Goal: Task Accomplishment & Management: Manage account settings

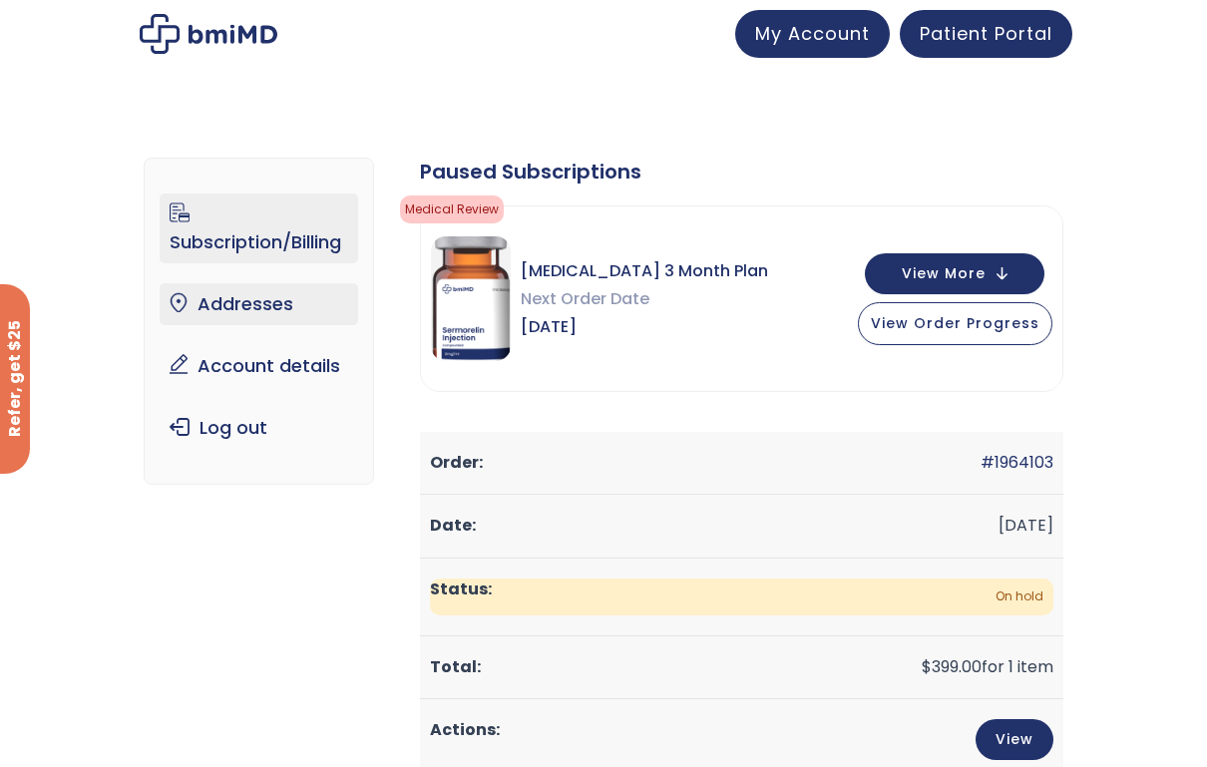
click at [316, 303] on link "Addresses" at bounding box center [259, 304] width 198 height 42
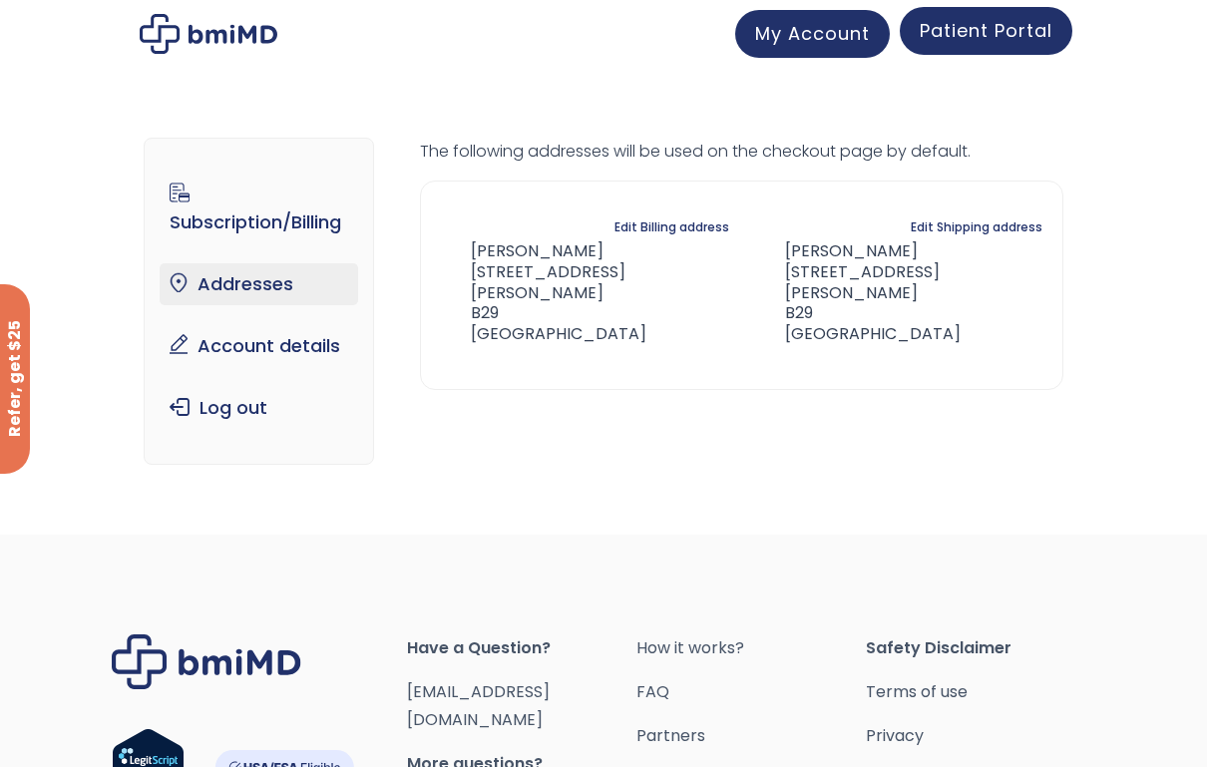
click at [980, 21] on span "Patient Portal" at bounding box center [986, 30] width 133 height 25
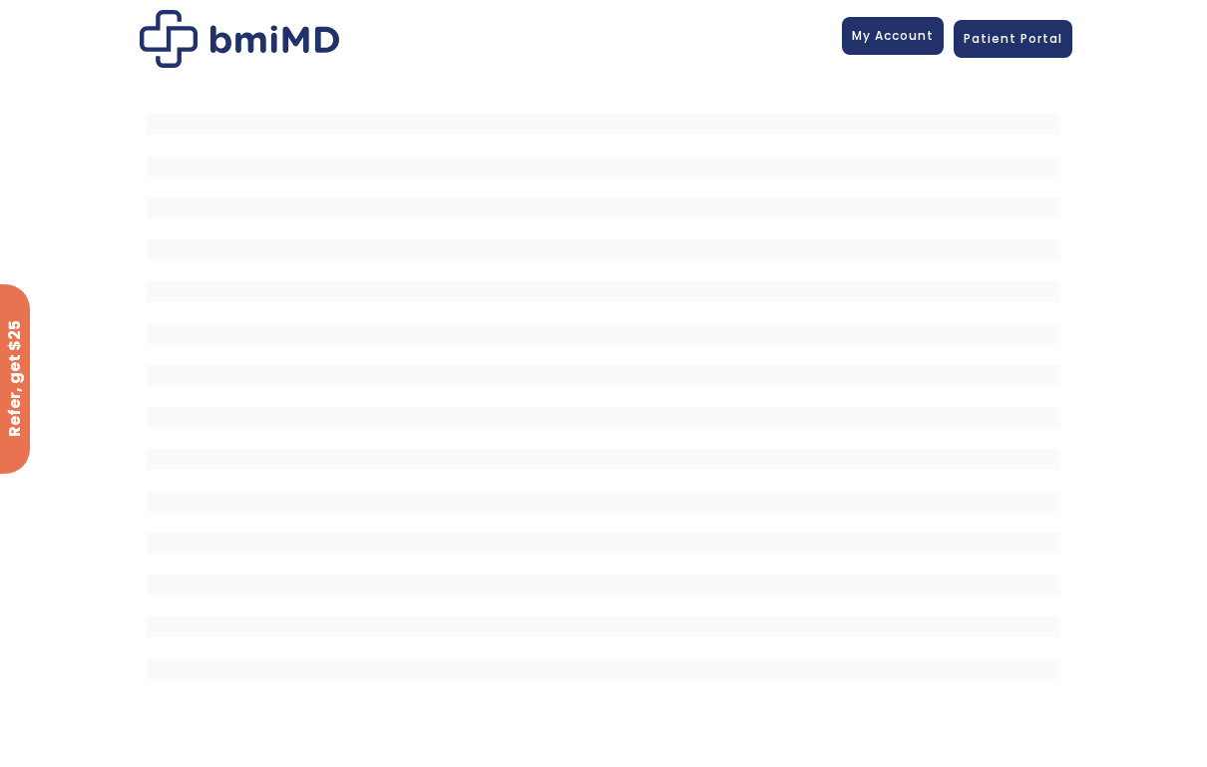
click at [894, 40] on span "My Account" at bounding box center [893, 35] width 82 height 17
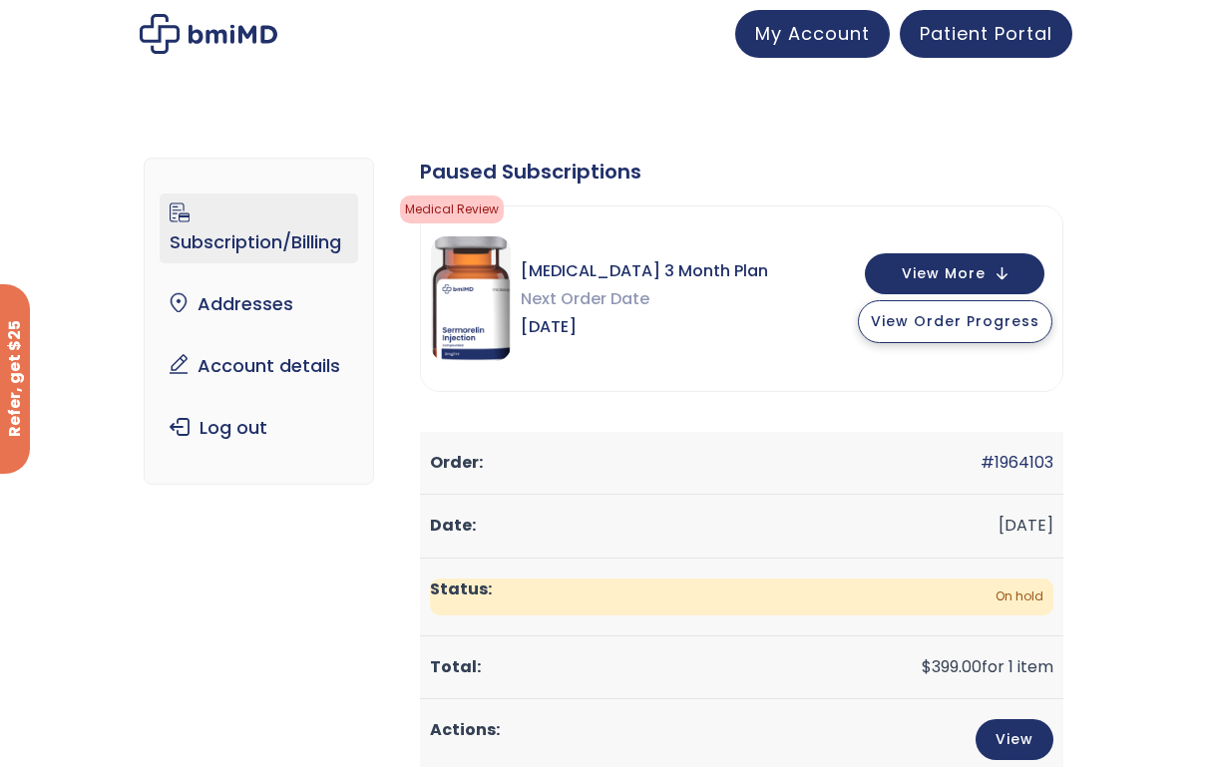
click at [950, 332] on button "View Order Progress" at bounding box center [955, 321] width 195 height 43
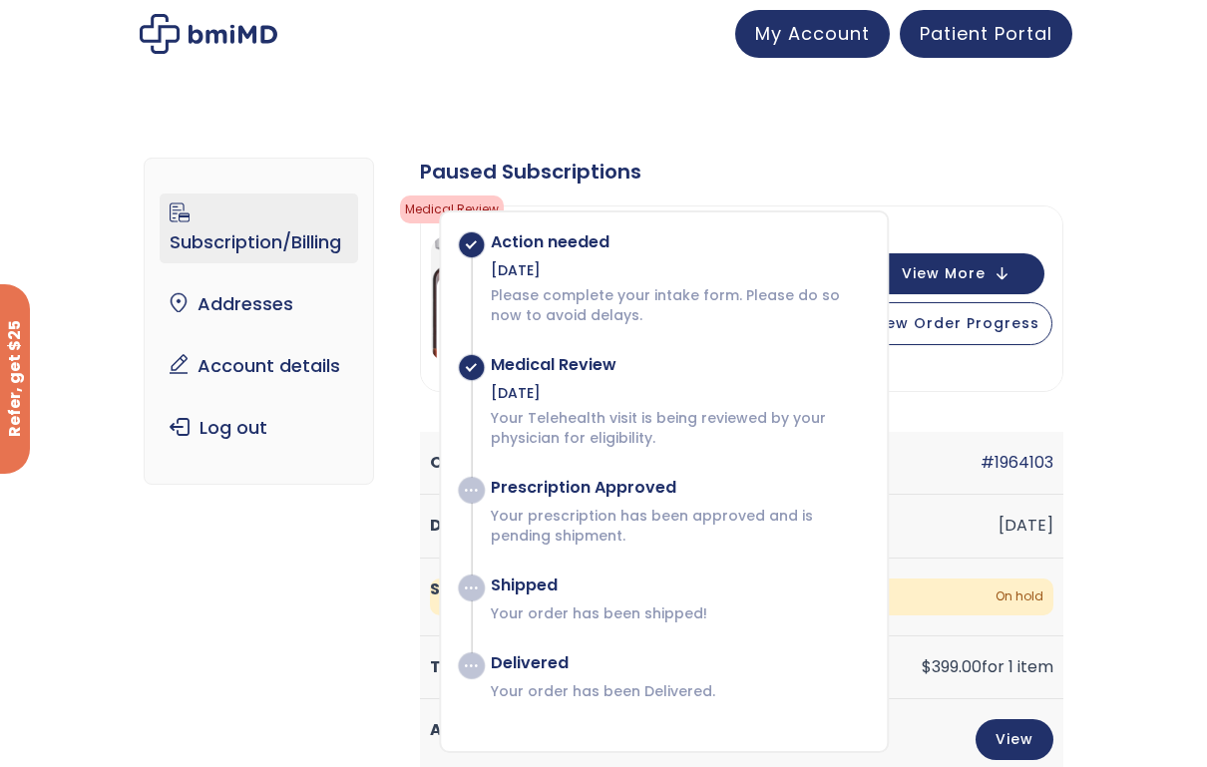
click at [481, 122] on div "Subscription/Billing bmiRewards Addresses Account details Submit a Review Log o…" at bounding box center [603, 655] width 919 height 1074
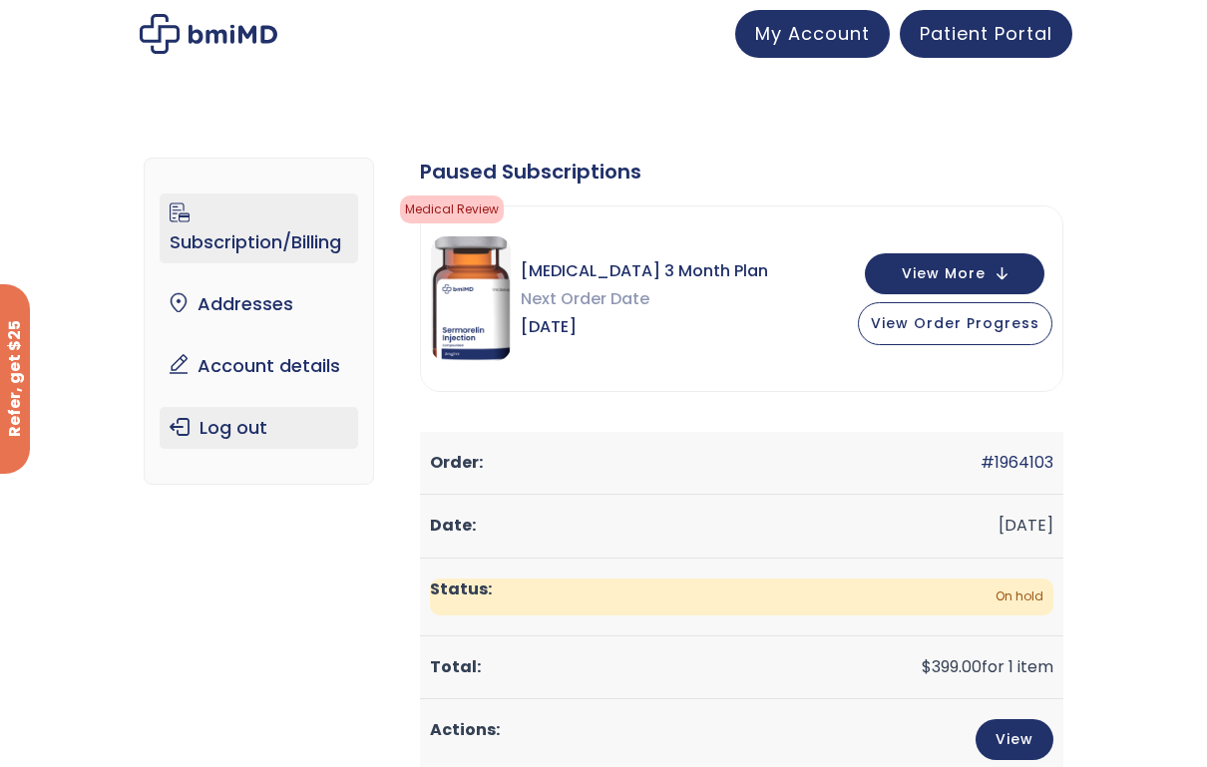
click at [276, 429] on link "Log out" at bounding box center [259, 428] width 198 height 42
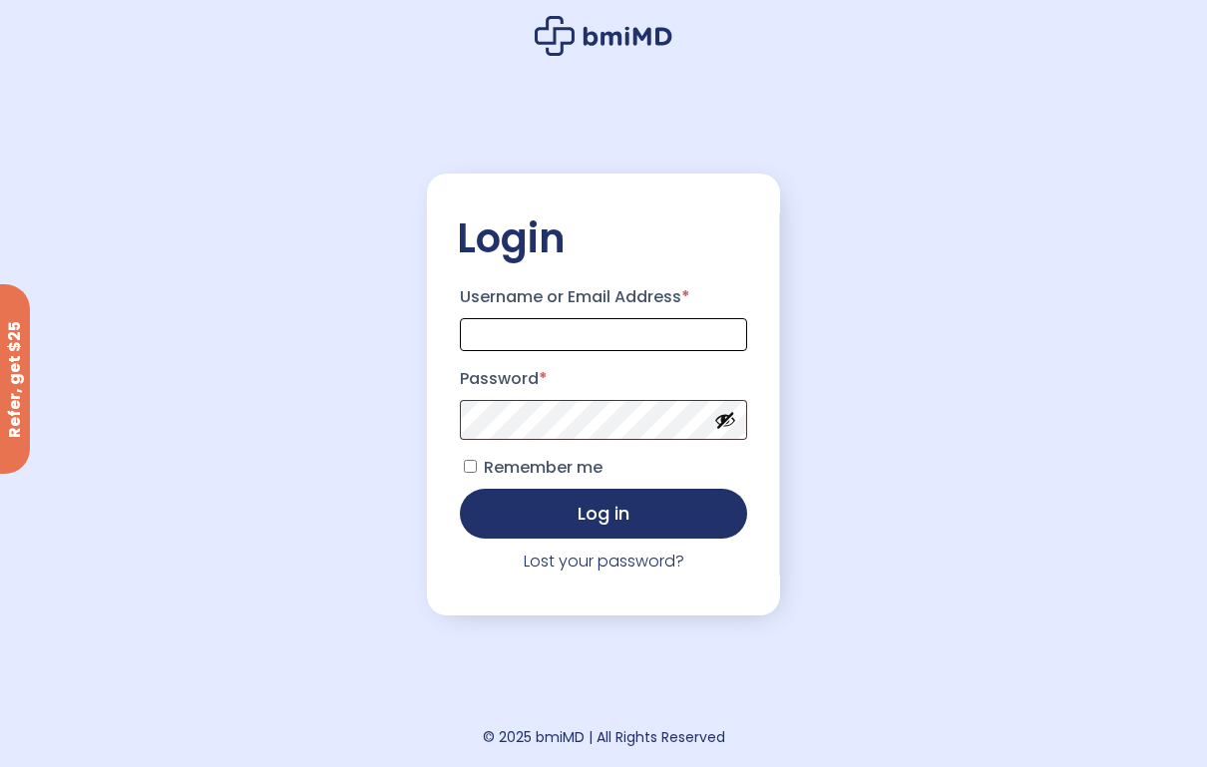
click at [557, 324] on input "Username or Email Address *" at bounding box center [603, 334] width 287 height 33
type input "**********"
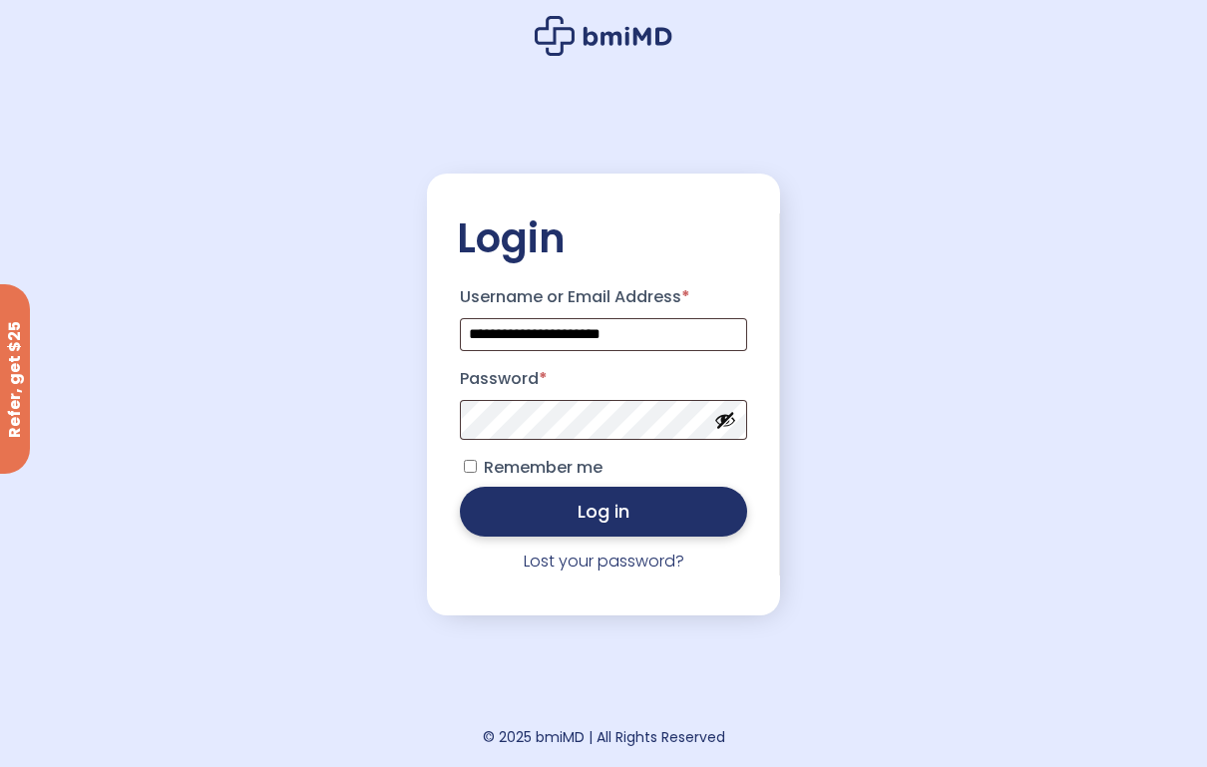
click at [612, 516] on button "Log in" at bounding box center [603, 512] width 287 height 50
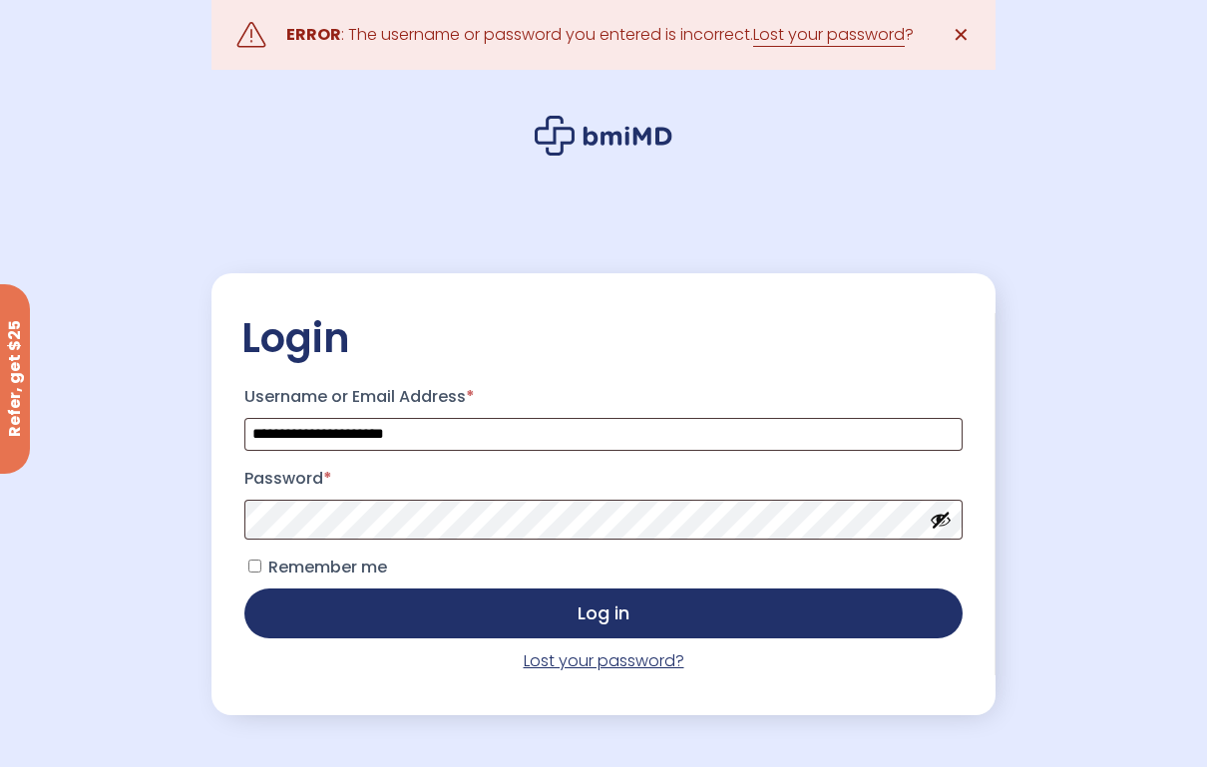
click at [633, 669] on link "Lost your password?" at bounding box center [604, 660] width 161 height 23
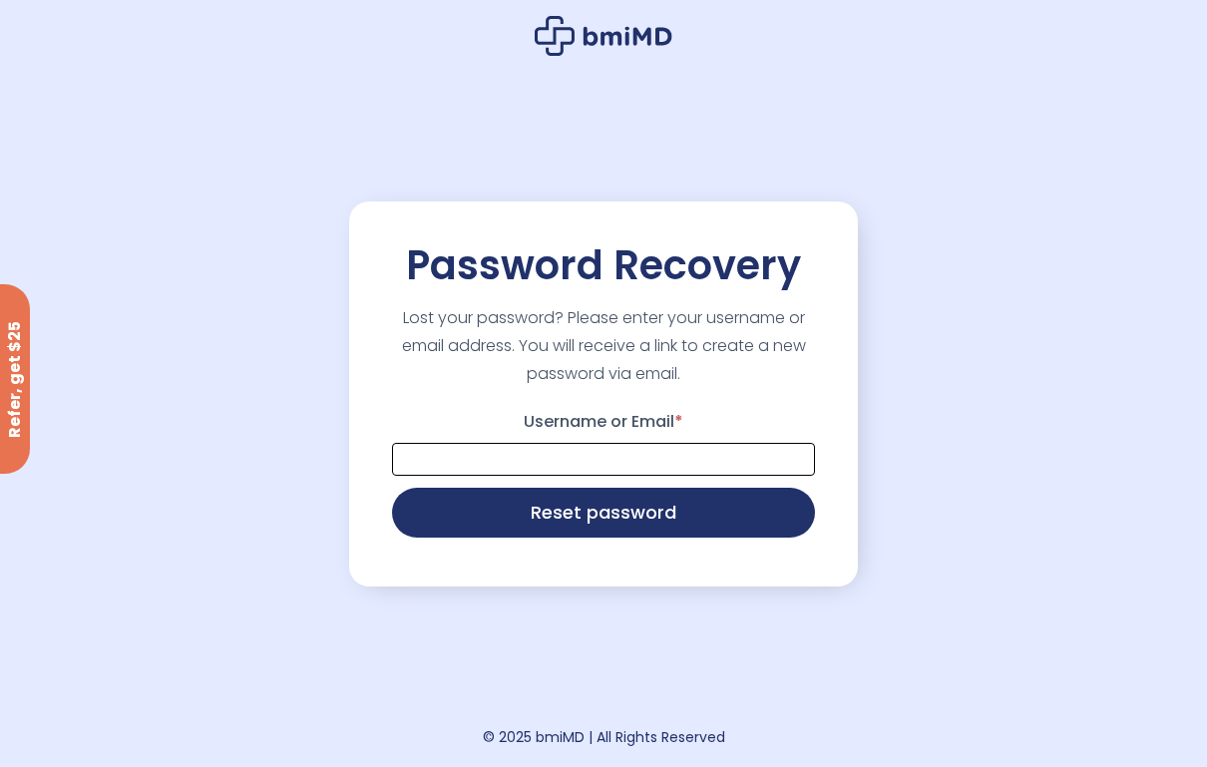
click at [608, 461] on input "Username or Email *" at bounding box center [603, 459] width 423 height 33
type input "**********"
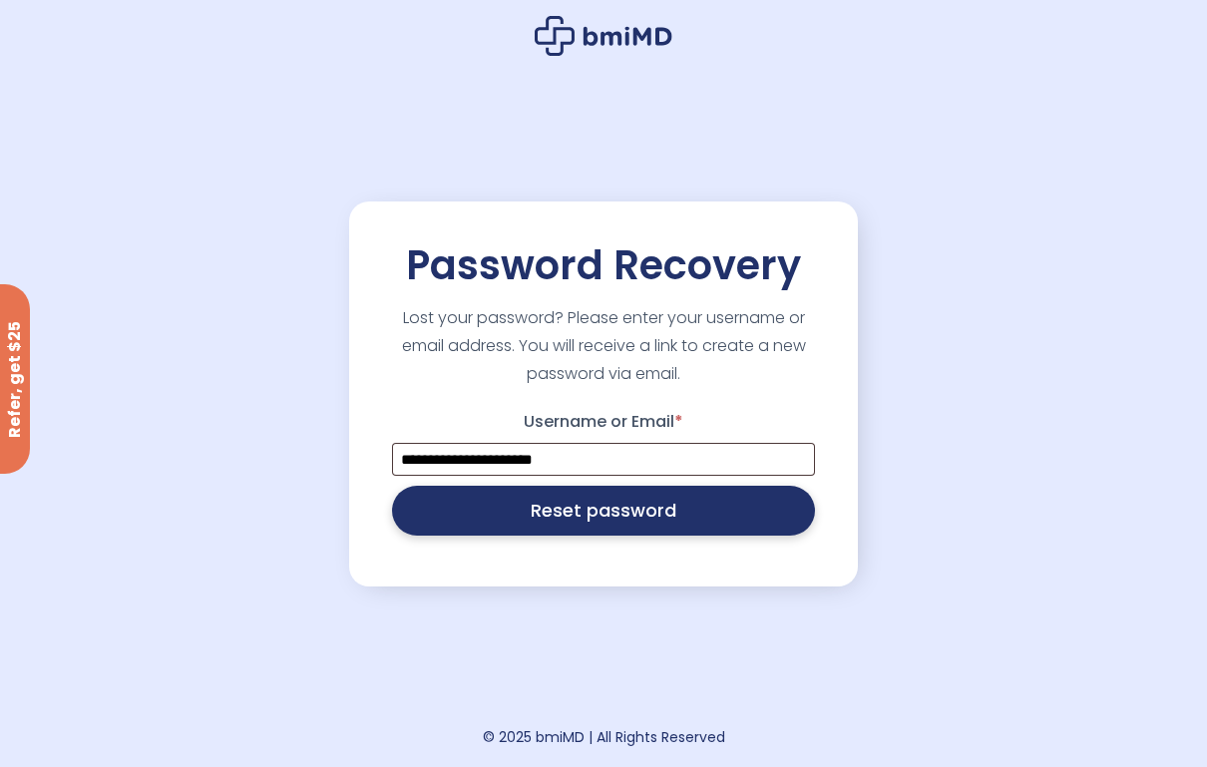
click at [613, 514] on button "Reset password" at bounding box center [603, 511] width 423 height 50
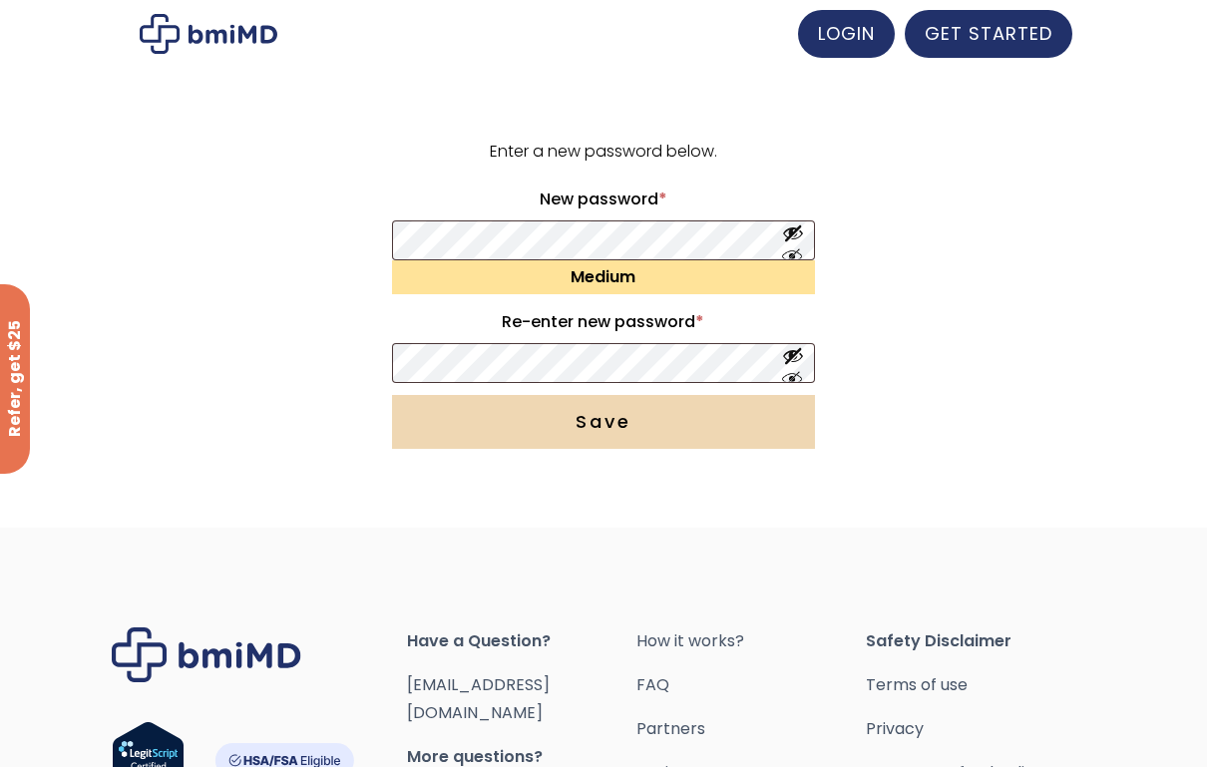
click at [702, 424] on button "Save" at bounding box center [603, 422] width 423 height 54
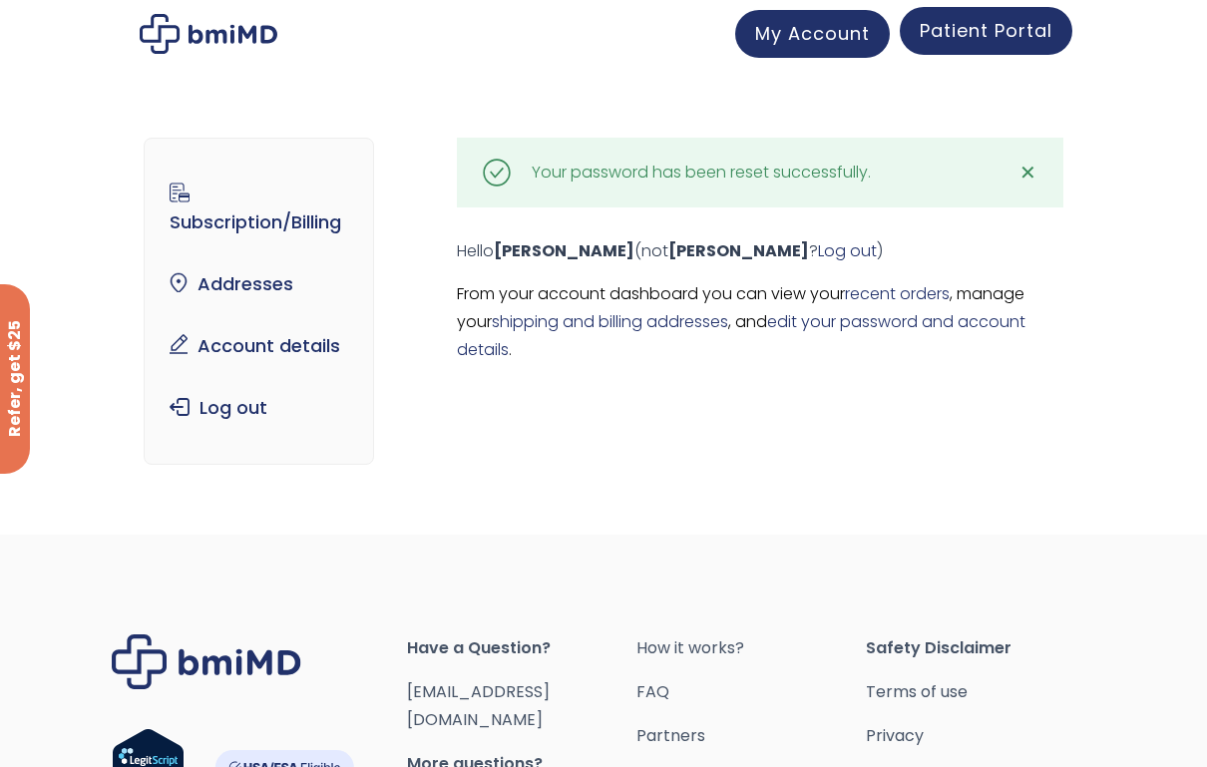
click at [1002, 29] on span "Patient Portal" at bounding box center [986, 30] width 133 height 25
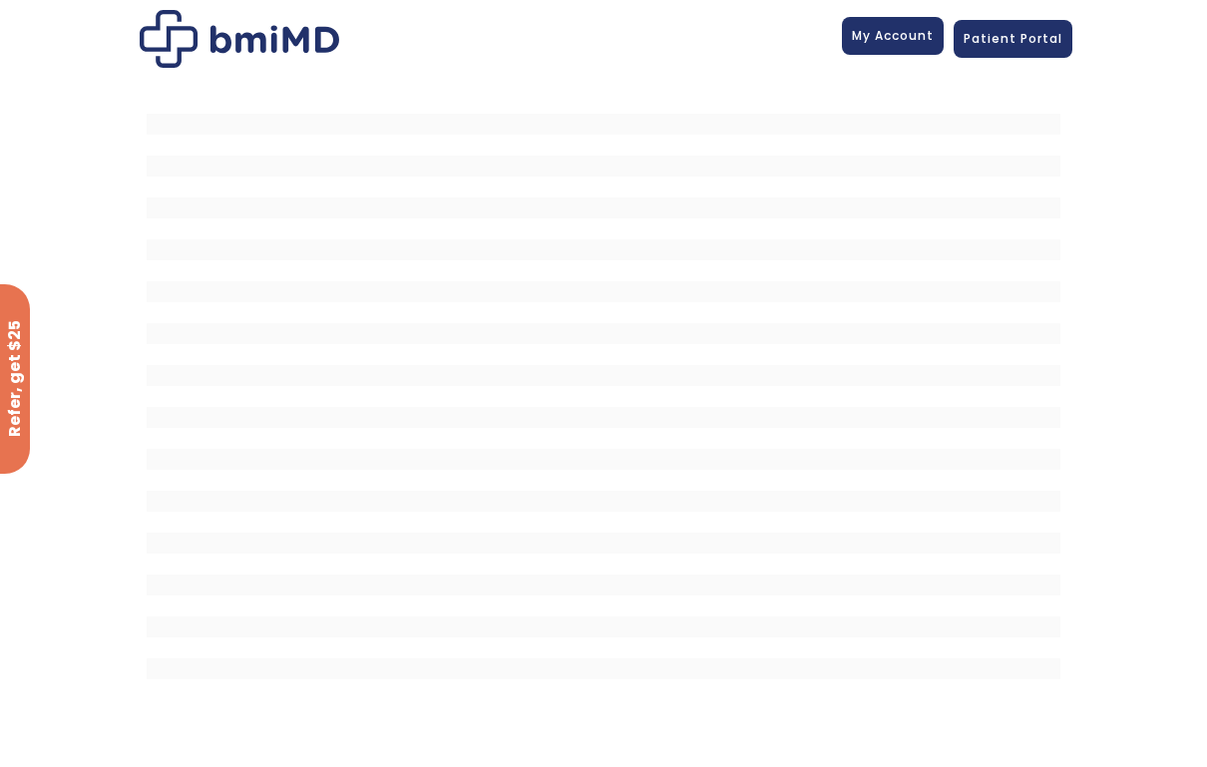
click at [896, 31] on span "My Account" at bounding box center [893, 35] width 82 height 17
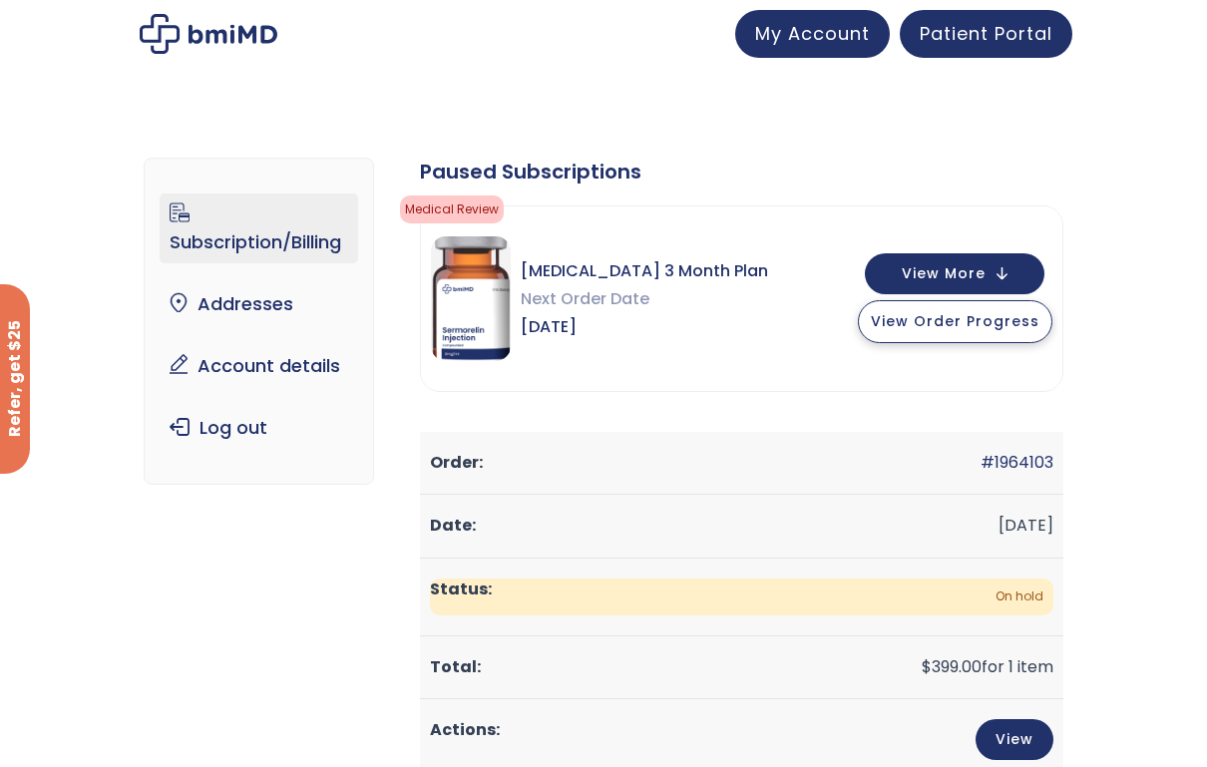
click at [1021, 318] on span "View Order Progress" at bounding box center [955, 321] width 169 height 20
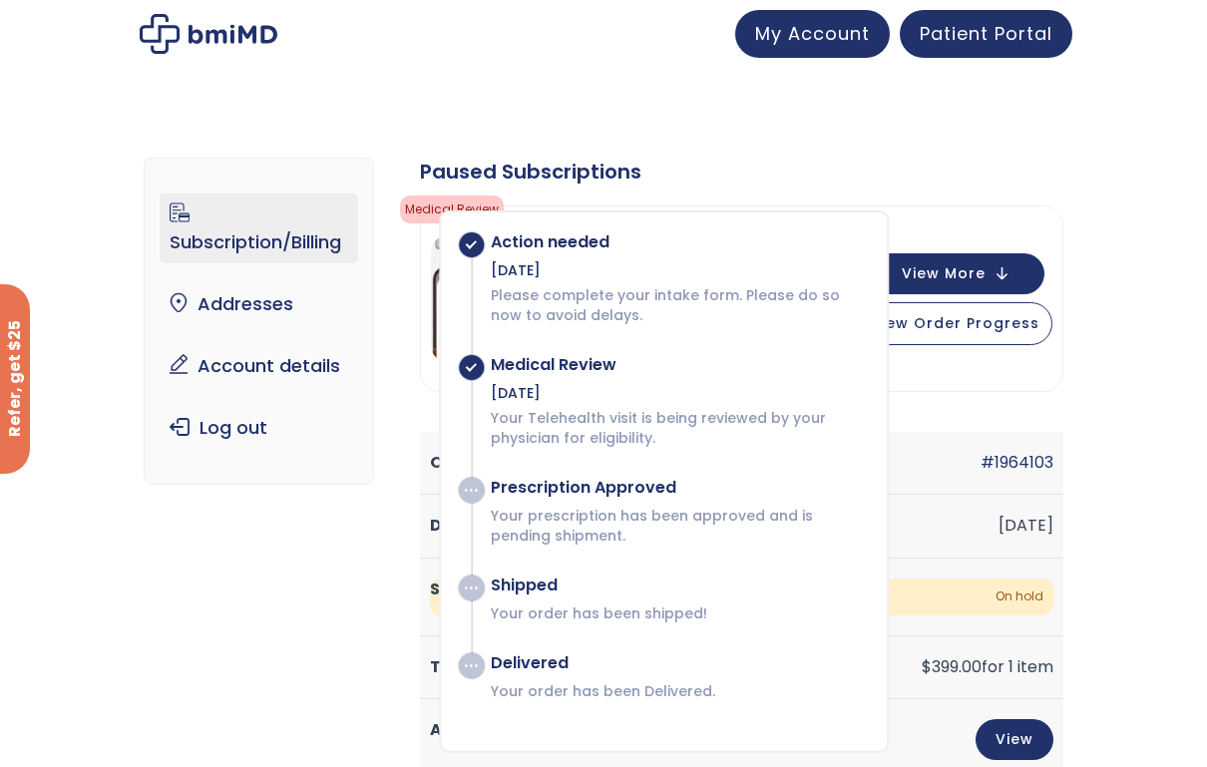
click at [1138, 182] on div "Subscription/Billing bmiRewards Addresses Account details Submit a Review Log o…" at bounding box center [603, 662] width 1207 height 1088
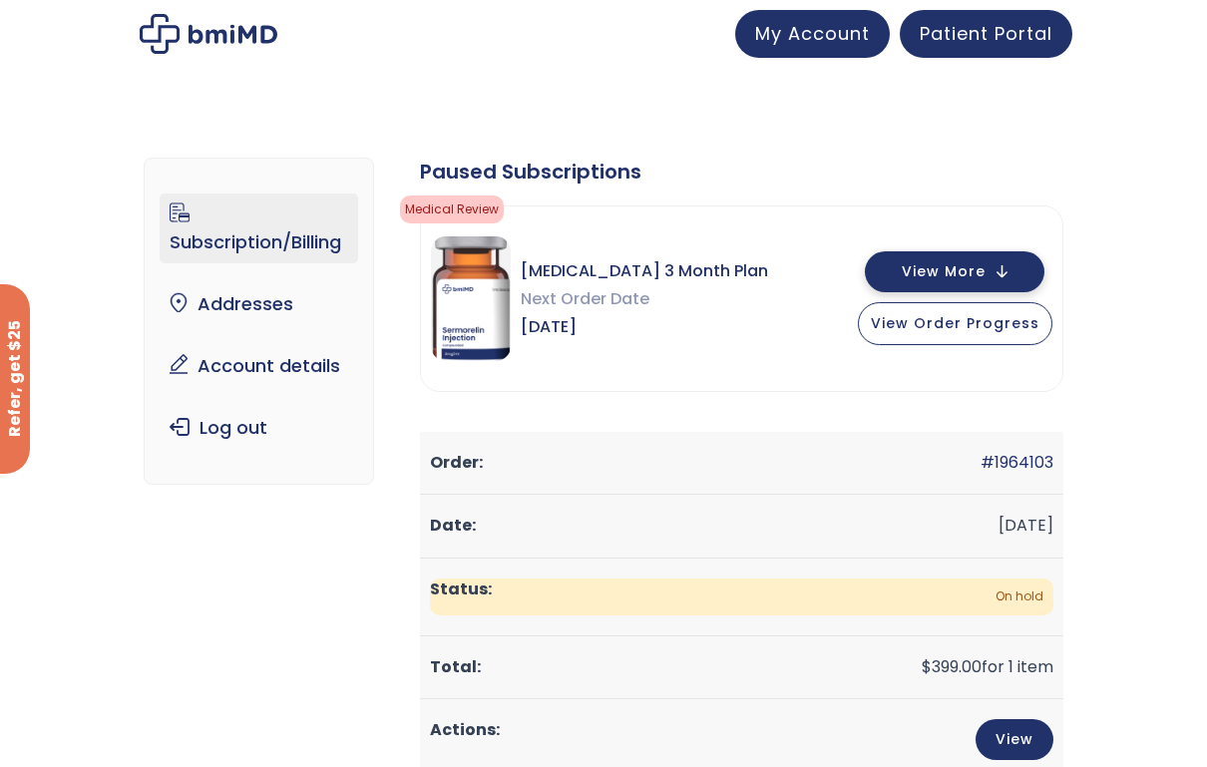
click at [985, 270] on span "View More" at bounding box center [944, 271] width 84 height 13
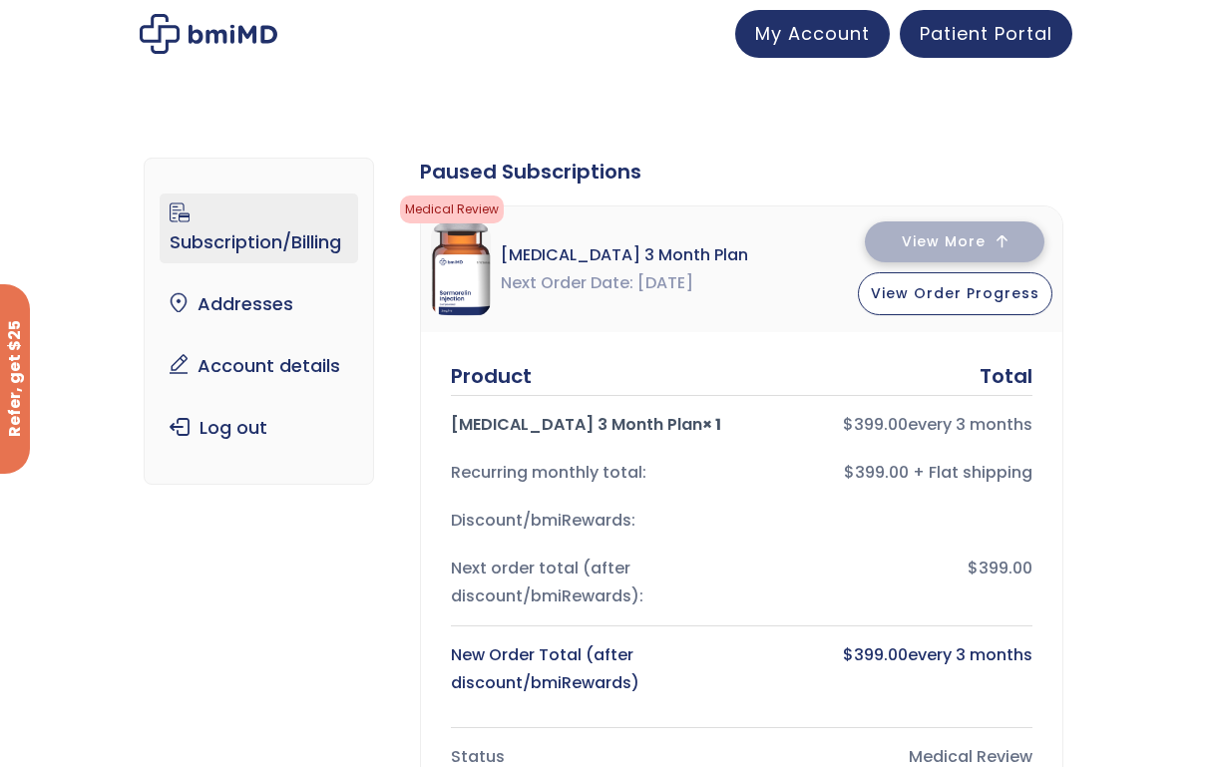
click at [980, 241] on span "View More" at bounding box center [944, 241] width 84 height 13
